Goal: Navigation & Orientation: Find specific page/section

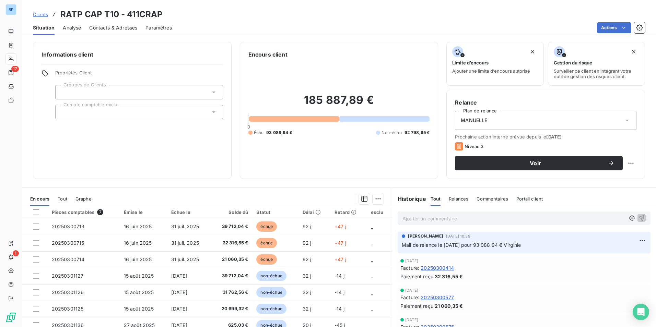
scroll to position [32, 0]
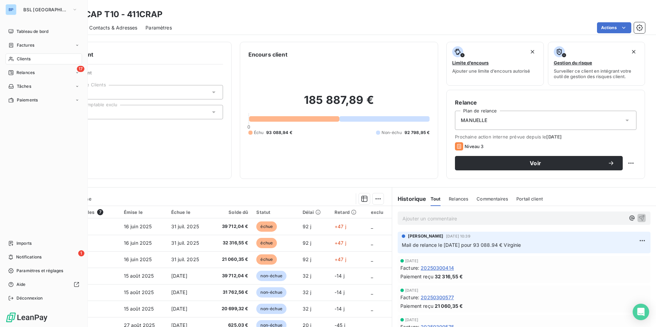
click at [16, 11] on div "BP BSL PARIS" at bounding box center [43, 9] width 77 height 11
click at [30, 30] on span "Tableau de bord" at bounding box center [32, 31] width 32 height 6
